Goal: Task Accomplishment & Management: Use online tool/utility

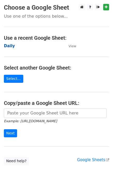
click at [8, 46] on strong "Daily" at bounding box center [9, 46] width 11 height 5
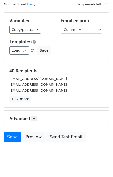
scroll to position [24, 0]
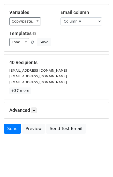
click at [36, 106] on div "Advanced Tracking Track Opens UTM Codes Track Clicks Filters Only include sprea…" at bounding box center [56, 110] width 105 height 16
click at [36, 109] on icon at bounding box center [33, 110] width 3 height 3
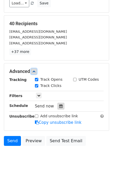
scroll to position [64, 0]
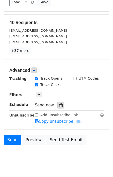
click at [61, 102] on div at bounding box center [61, 105] width 7 height 7
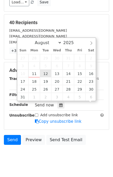
scroll to position [0, 0]
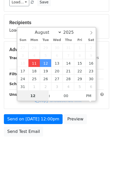
type input "2025-08-11 14:04"
type input "02"
type input "04"
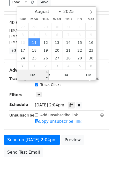
click at [29, 73] on input "02" at bounding box center [33, 75] width 32 height 10
type input "02"
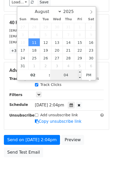
click at [58, 74] on input "04" at bounding box center [66, 75] width 32 height 10
type input "10"
type input "2025-08-11 14:10"
click at [99, 141] on div "Send on Aug 11 at 2:04pm Preview Send Test Email" at bounding box center [56, 147] width 113 height 25
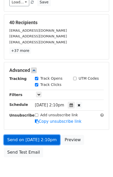
click at [40, 138] on link "Send on Aug 11 at 2:10pm" at bounding box center [32, 140] width 56 height 10
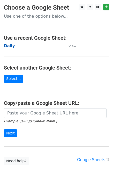
click at [11, 46] on strong "Daily" at bounding box center [9, 46] width 11 height 5
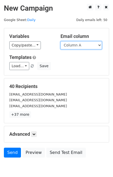
click at [69, 46] on select "Column A Column B Column C" at bounding box center [81, 45] width 41 height 8
select select "Column B"
click at [61, 41] on select "Column A Column B Column C" at bounding box center [81, 45] width 41 height 8
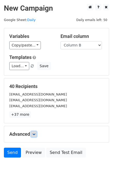
click at [35, 135] on icon at bounding box center [33, 133] width 3 height 3
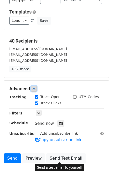
scroll to position [67, 0]
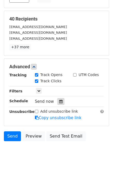
click at [59, 102] on icon at bounding box center [60, 102] width 3 height 4
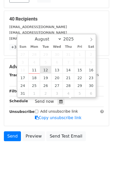
type input "2025-08-12 12:00"
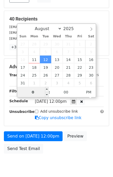
type input "02"
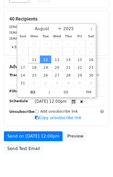
type input "2025-08-12 14:00"
click at [93, 144] on div "Send on Aug 12 at 12:00pm Preview Send Test Email" at bounding box center [56, 143] width 113 height 25
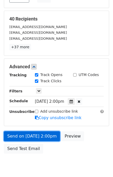
click at [20, 135] on link "Send on Aug 12 at 2:00pm" at bounding box center [32, 136] width 56 height 10
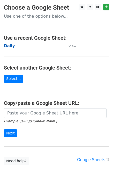
click at [12, 44] on strong "Daily" at bounding box center [9, 46] width 11 height 5
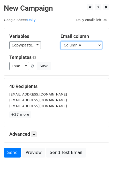
click at [80, 45] on select "Column A Column B Column C" at bounding box center [81, 45] width 41 height 8
select select "Column C"
click at [61, 41] on select "Column A Column B Column C" at bounding box center [81, 45] width 41 height 8
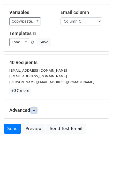
click at [36, 110] on icon at bounding box center [33, 110] width 3 height 3
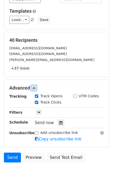
scroll to position [64, 0]
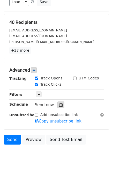
click at [58, 105] on div at bounding box center [61, 104] width 7 height 7
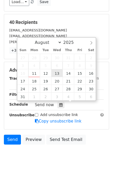
type input "2025-08-13 12:00"
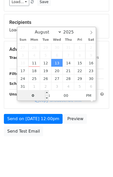
type input "03"
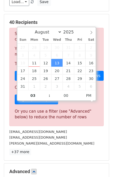
type input "2025-08-13 15:00"
click at [78, 135] on div "[EMAIL_ADDRESS][DOMAIN_NAME]" at bounding box center [56, 137] width 102 height 6
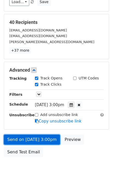
click at [39, 139] on link "Send on Aug 13 at 3:00pm" at bounding box center [32, 140] width 56 height 10
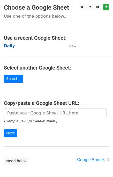
click at [11, 47] on strong "Daily" at bounding box center [9, 46] width 11 height 5
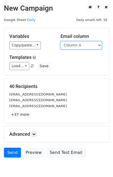
click at [82, 46] on select "Column A Column B Column C" at bounding box center [81, 45] width 41 height 8
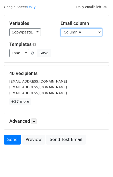
scroll to position [24, 0]
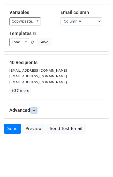
click at [37, 109] on link at bounding box center [34, 110] width 6 height 6
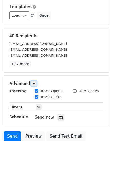
scroll to position [64, 0]
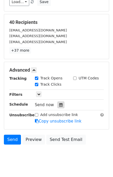
click at [58, 101] on div at bounding box center [61, 104] width 7 height 7
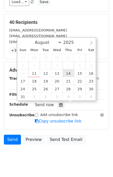
type input "2025-08-14 12:00"
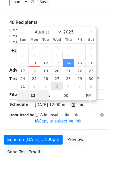
scroll to position [0, 0]
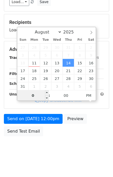
type input "04"
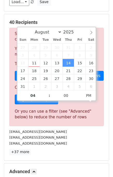
type input "2025-08-14 16:00"
click at [84, 137] on div "[EMAIL_ADDRESS][DOMAIN_NAME]" at bounding box center [56, 137] width 102 height 6
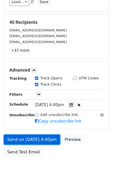
click at [28, 136] on link "Send on Aug 14 at 4:00pm" at bounding box center [32, 140] width 56 height 10
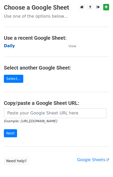
click at [7, 47] on strong "Daily" at bounding box center [9, 46] width 11 height 5
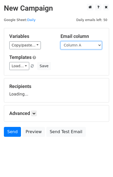
click at [75, 47] on select "Column A Column B Column C" at bounding box center [81, 45] width 41 height 8
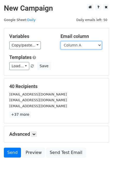
click at [75, 48] on select "Column A Column B Column C" at bounding box center [81, 45] width 41 height 8
select select "Column B"
click at [61, 41] on select "Column A Column B Column C" at bounding box center [81, 45] width 41 height 8
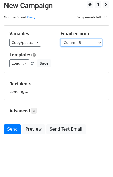
scroll to position [3, 0]
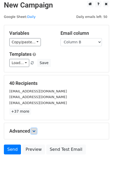
click at [36, 130] on icon at bounding box center [33, 130] width 3 height 3
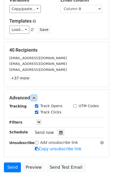
scroll to position [72, 0]
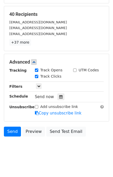
click at [62, 95] on div "Send now" at bounding box center [65, 96] width 61 height 7
click at [60, 94] on div at bounding box center [61, 96] width 7 height 7
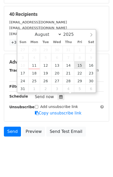
type input "2025-08-15 12:00"
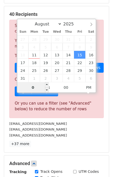
type input "05"
type input "2025-08-15 17:00"
click at [80, 138] on div "40 Recipients Sorry, you don't have enough daily email credits to send these em…" at bounding box center [56, 79] width 95 height 136
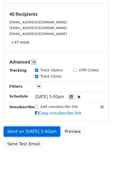
click at [20, 130] on link "Send on Aug 15 at 5:00pm" at bounding box center [32, 132] width 56 height 10
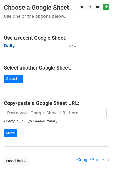
click at [10, 47] on strong "Daily" at bounding box center [9, 46] width 11 height 5
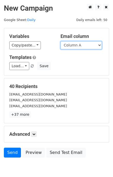
click at [80, 45] on select "Column A Column B Column C" at bounding box center [81, 45] width 41 height 8
select select "Column C"
click at [61, 41] on select "Column A Column B Column C" at bounding box center [81, 45] width 41 height 8
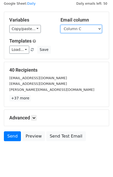
scroll to position [24, 0]
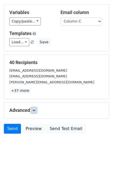
click at [36, 108] on link at bounding box center [34, 110] width 6 height 6
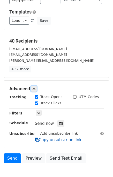
scroll to position [66, 0]
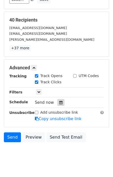
click at [59, 101] on icon at bounding box center [60, 103] width 3 height 4
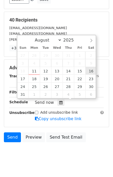
type input "[DATE] 12:00"
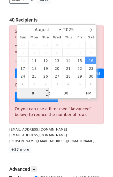
type input "06"
type input "[DATE] 18:00"
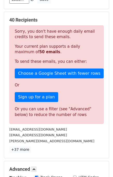
click at [69, 142] on div "[PERSON_NAME][EMAIL_ADDRESS][DOMAIN_NAME]" at bounding box center [56, 141] width 102 height 6
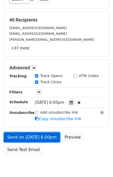
click at [33, 135] on link "Send on [DATE] 6:00pm" at bounding box center [32, 137] width 56 height 10
